Goal: Transaction & Acquisition: Purchase product/service

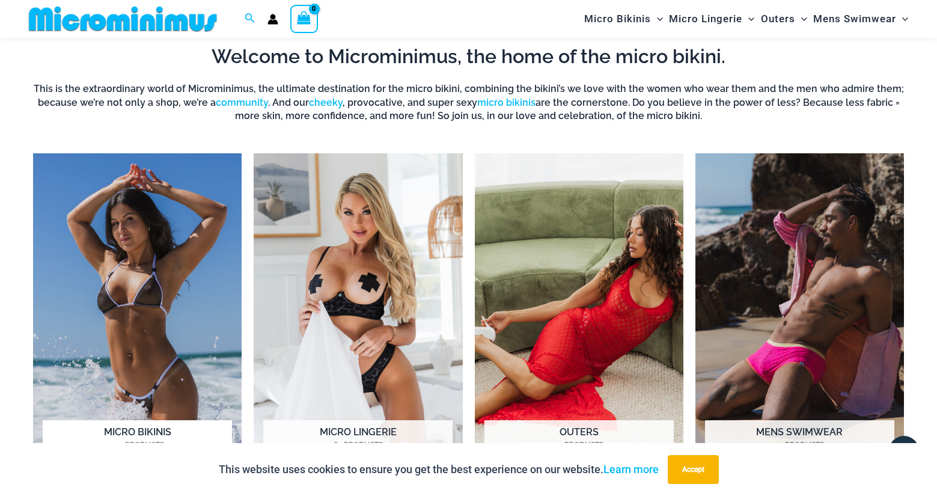
scroll to position [910, 0]
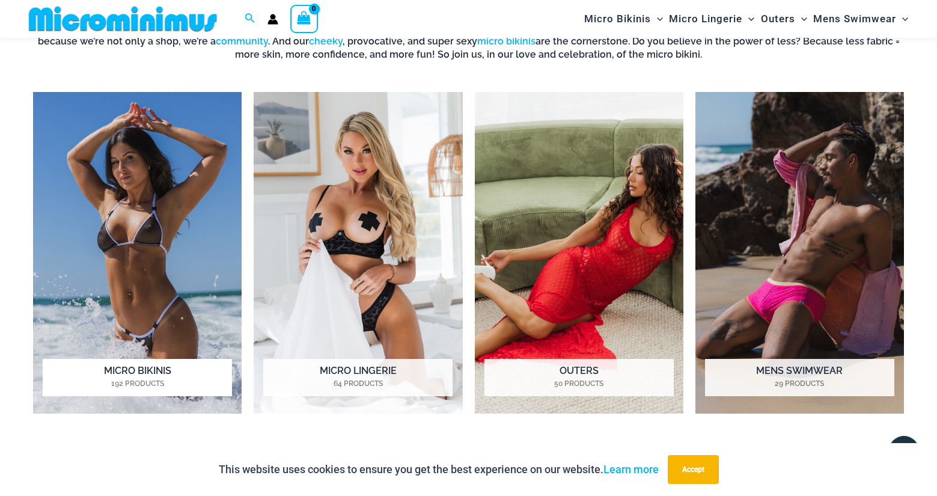
click at [144, 371] on h2 "Micro Bikinis 192 Products" at bounding box center [137, 377] width 189 height 37
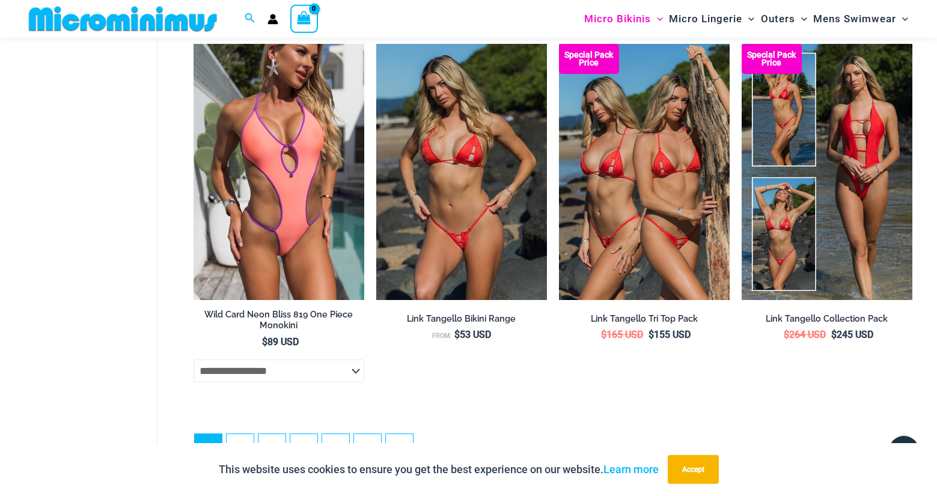
scroll to position [3115, 0]
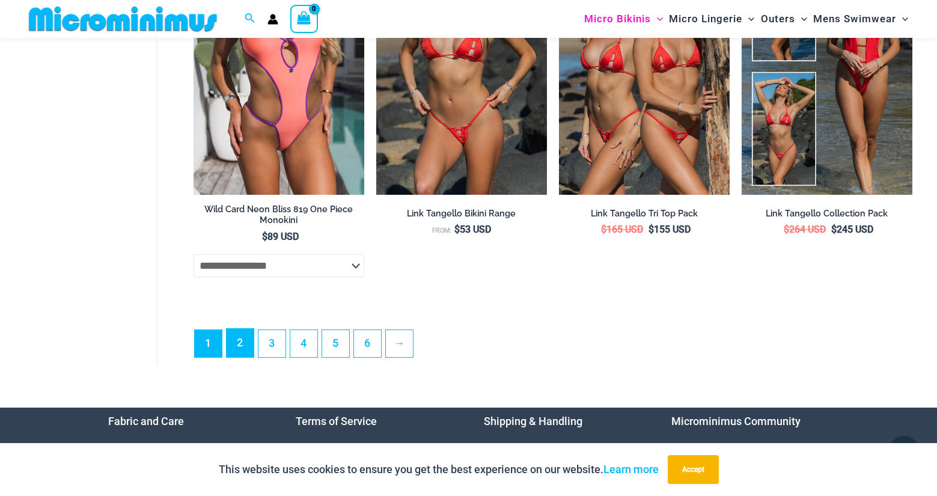
click at [245, 357] on link "2" at bounding box center [240, 343] width 27 height 28
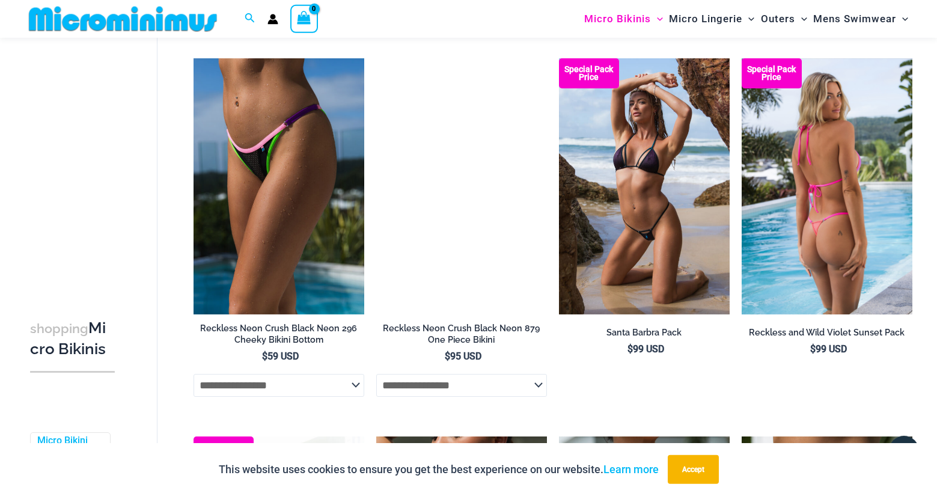
scroll to position [2320, 0]
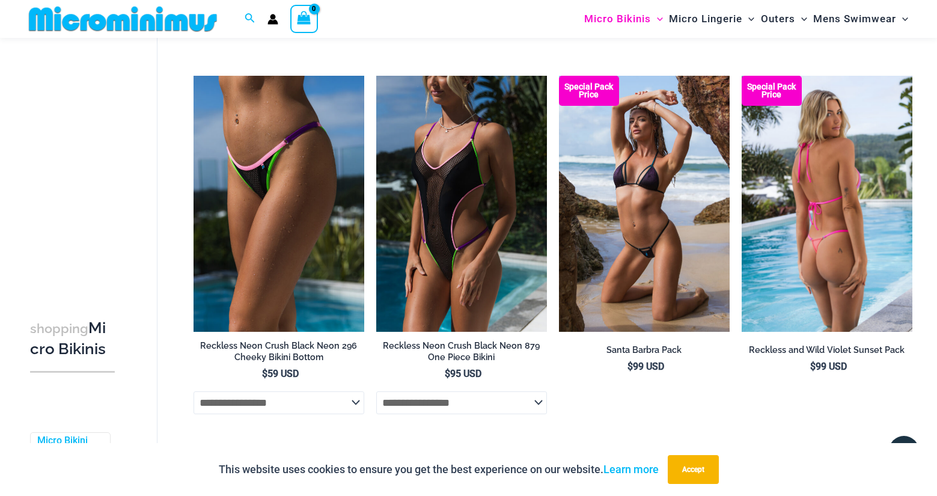
click at [821, 201] on img at bounding box center [827, 204] width 171 height 256
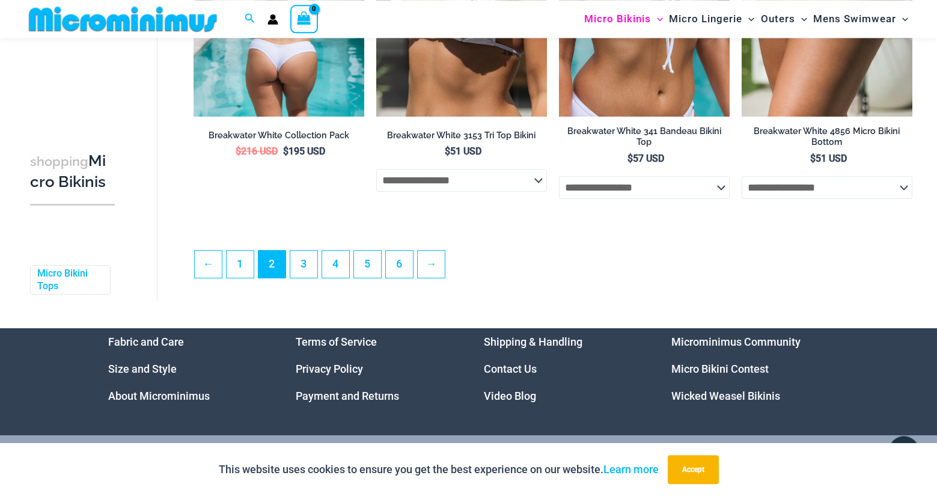
scroll to position [2933, 0]
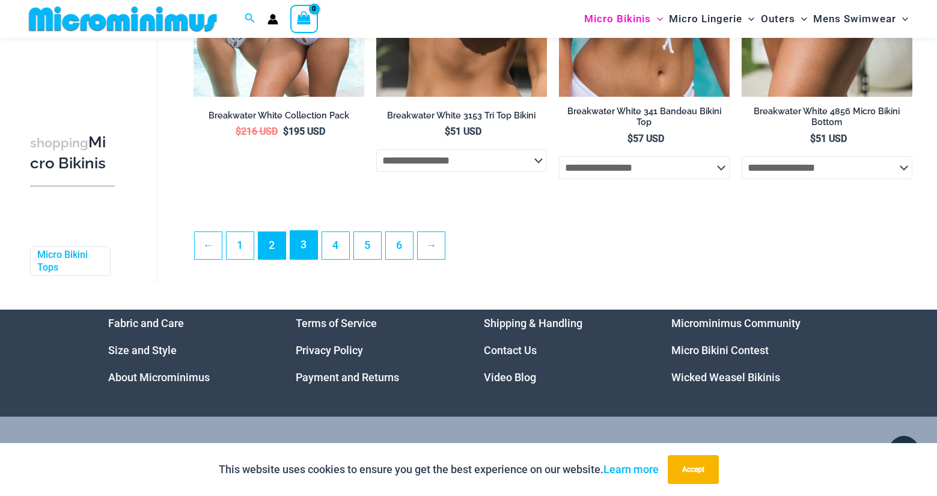
click at [302, 259] on link "3" at bounding box center [303, 245] width 27 height 28
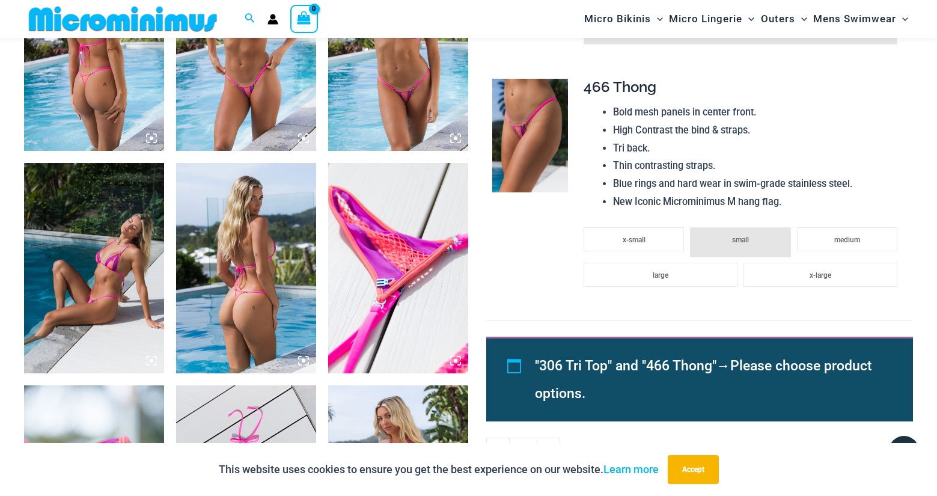
scroll to position [602, 0]
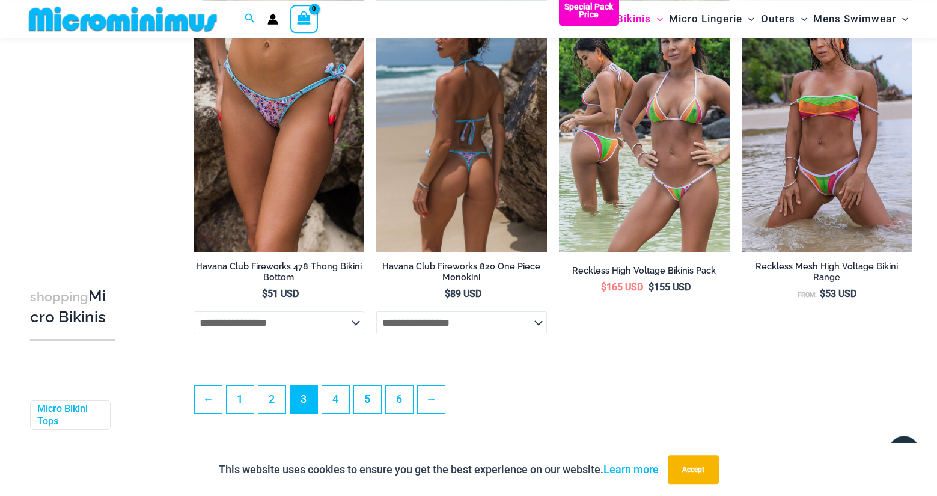
scroll to position [2811, 0]
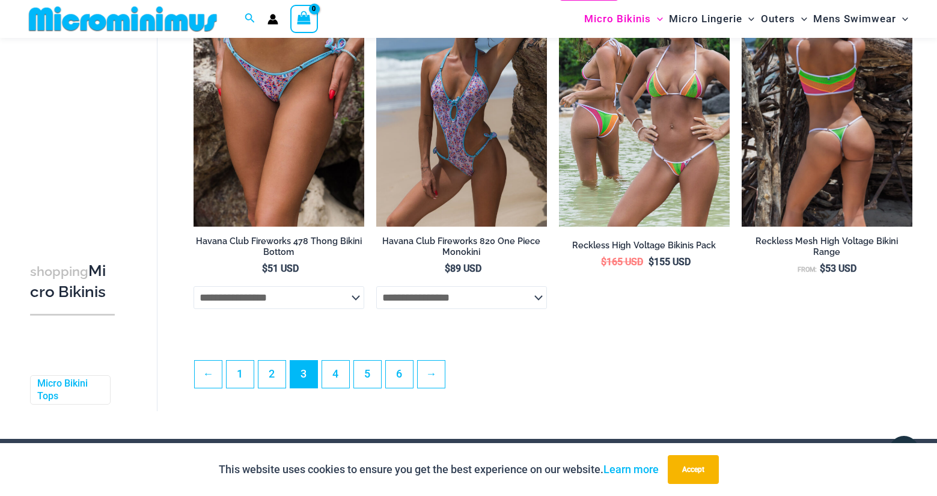
click at [833, 138] on img at bounding box center [827, 99] width 171 height 256
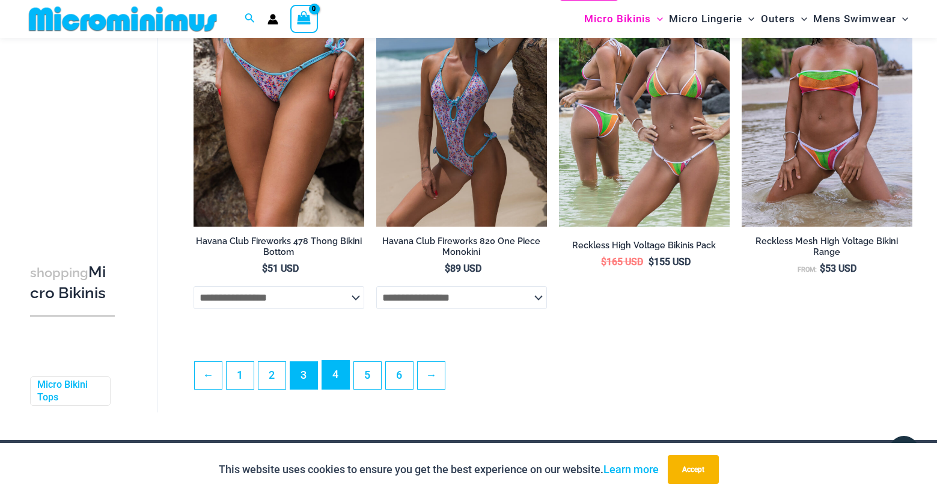
click at [347, 385] on link "4" at bounding box center [335, 375] width 27 height 28
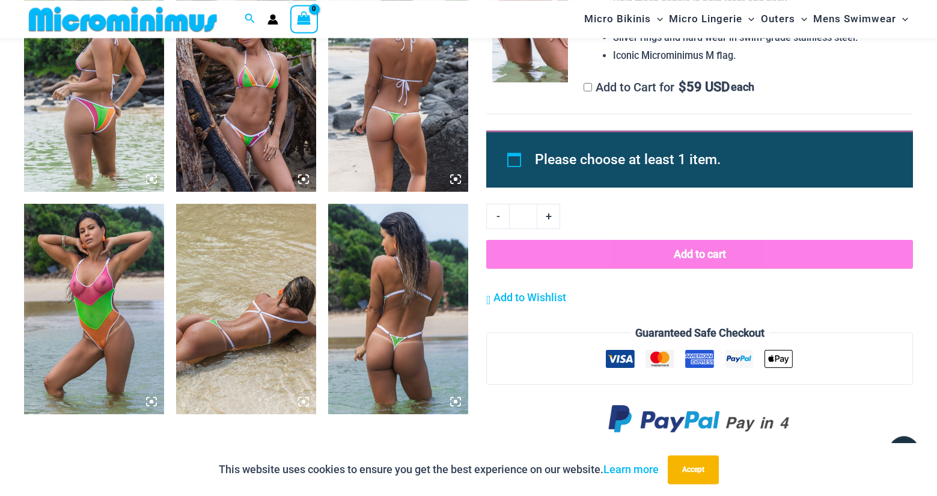
scroll to position [1032, 0]
